Goal: Find specific page/section: Find specific page/section

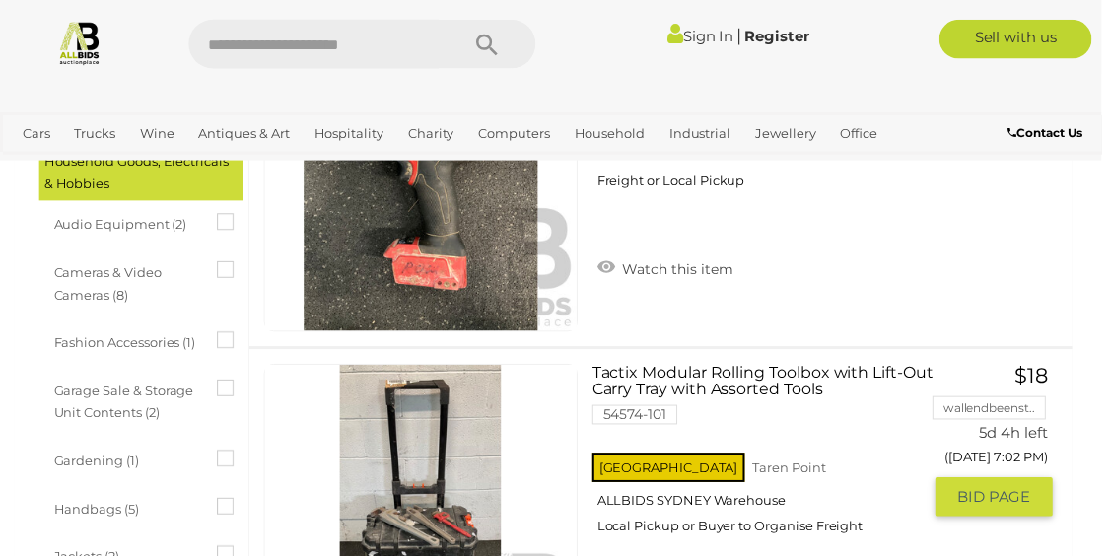
scroll to position [908, 0]
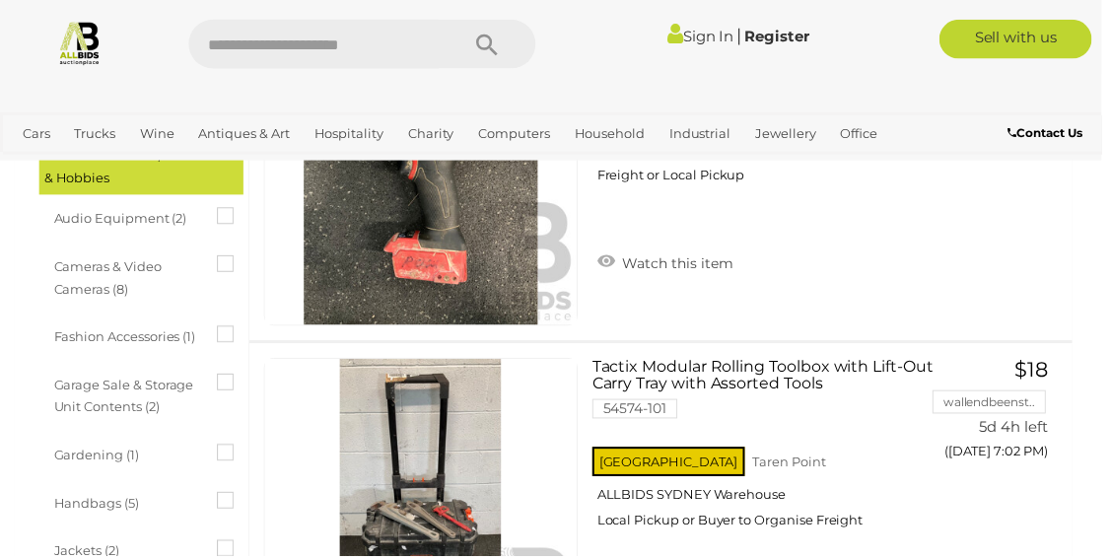
click at [218, 507] on div "Handbags (5)" at bounding box center [147, 508] width 186 height 35
click at [121, 516] on span "Handbags (5)" at bounding box center [128, 505] width 148 height 28
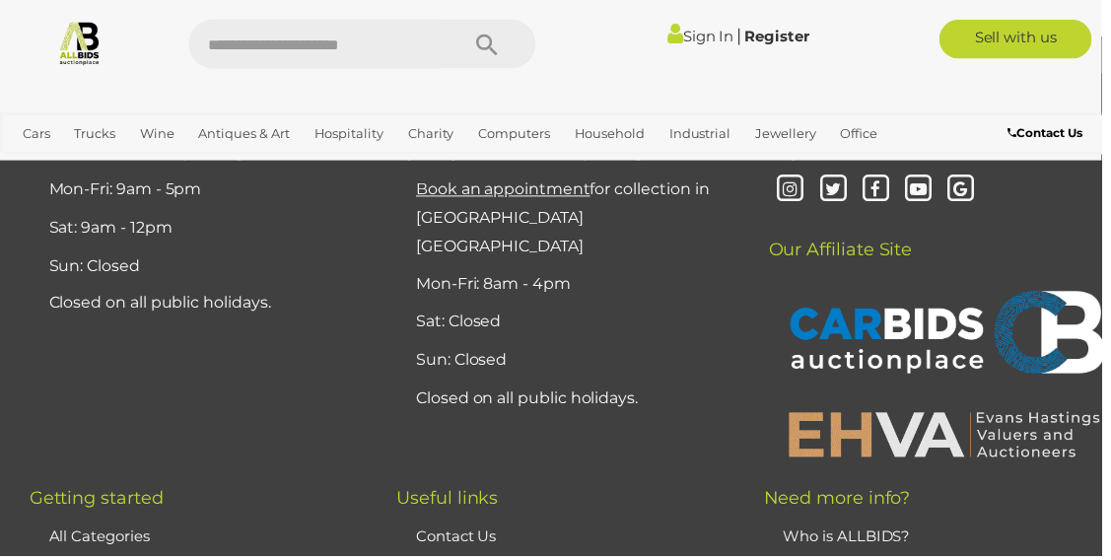
scroll to position [0, 0]
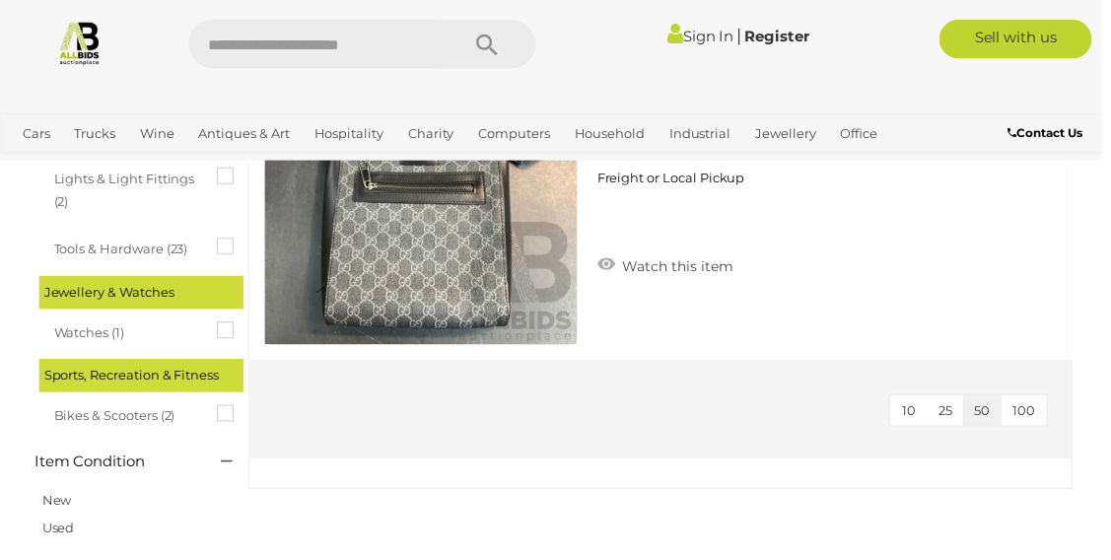
scroll to position [1939, 0]
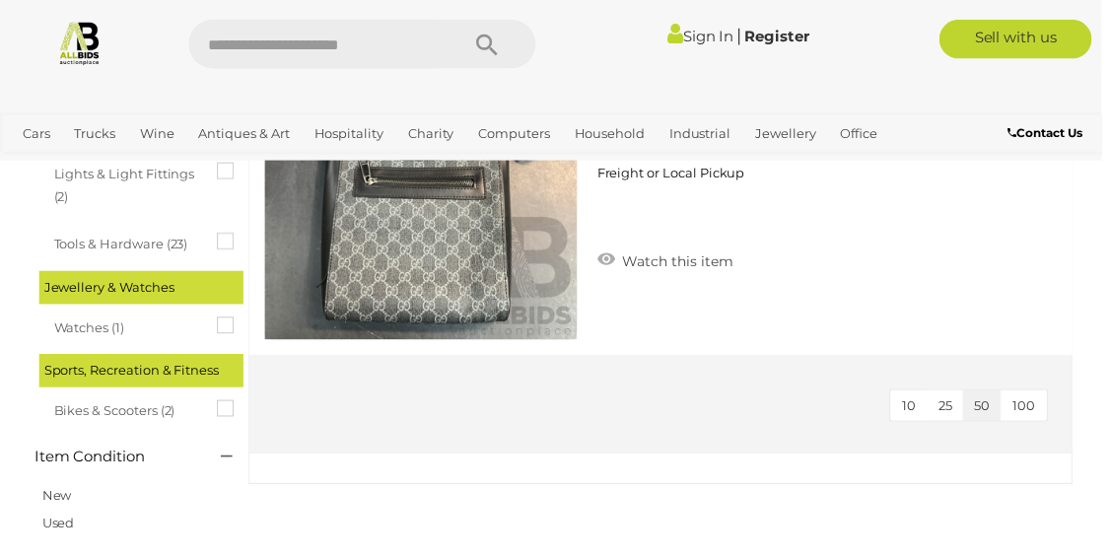
click at [1031, 400] on span "100" at bounding box center [1033, 408] width 23 height 16
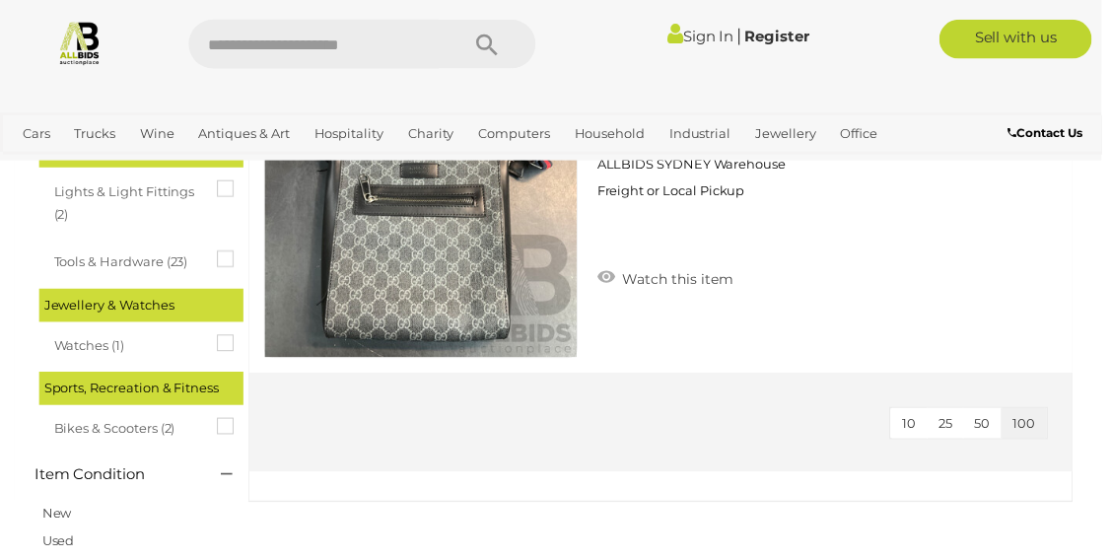
scroll to position [1923, 0]
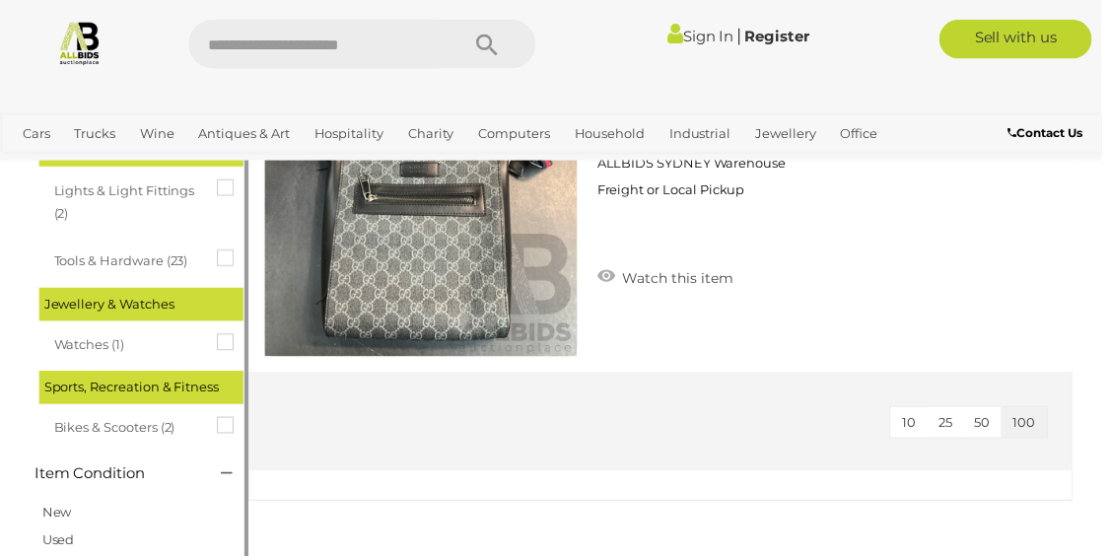
click at [64, 520] on link "New" at bounding box center [57, 516] width 30 height 16
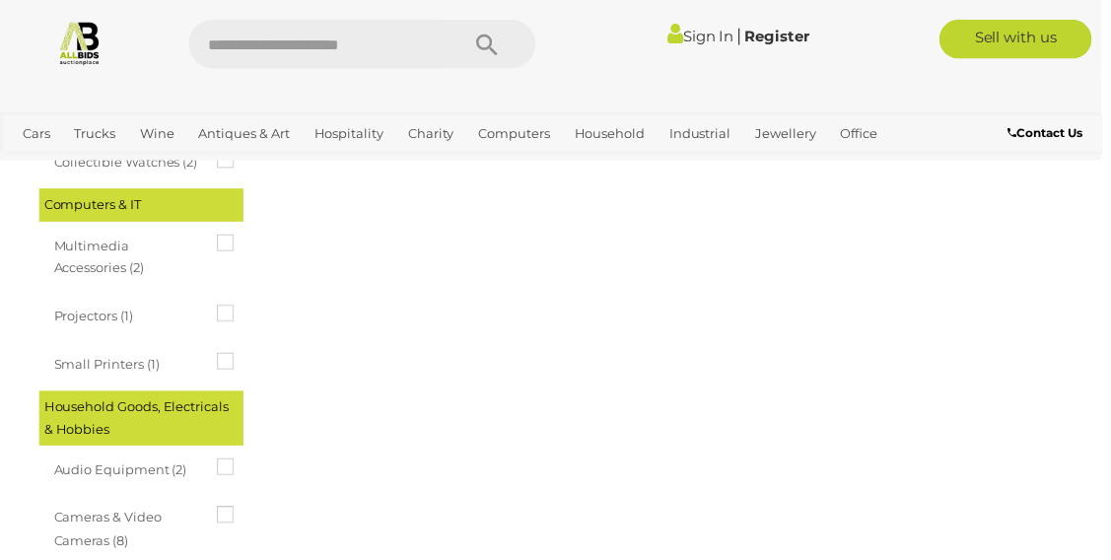
scroll to position [608, 0]
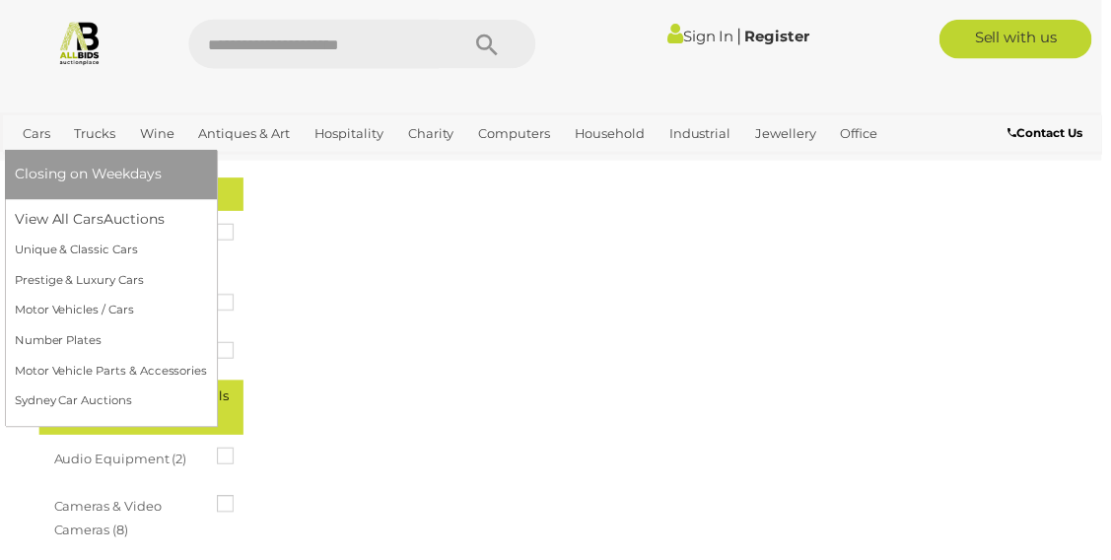
click at [37, 134] on link "Cars" at bounding box center [36, 134] width 43 height 33
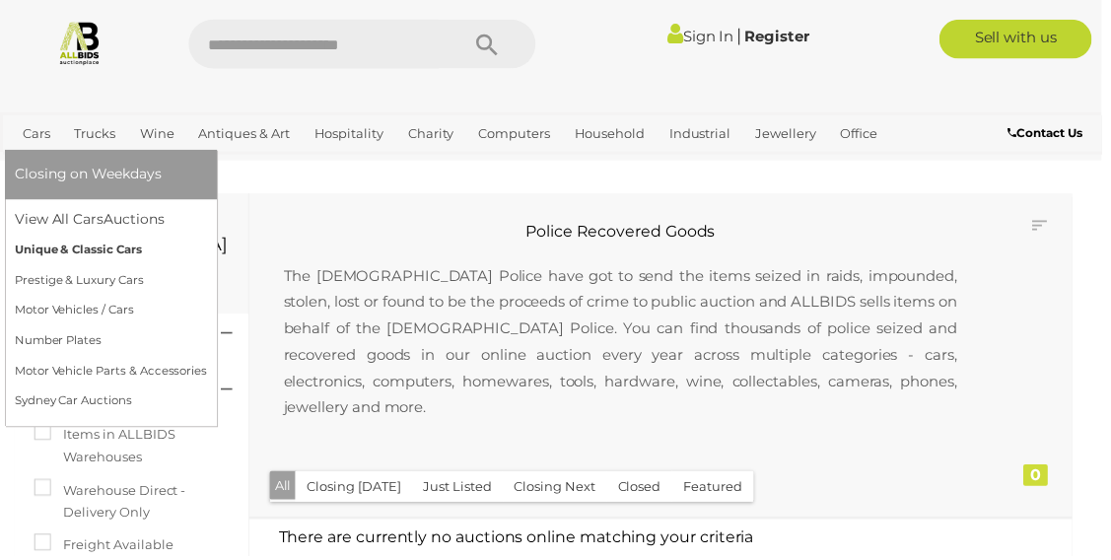
click at [127, 252] on link "Unique & Classic Cars" at bounding box center [112, 252] width 194 height 31
